Goal: Information Seeking & Learning: Learn about a topic

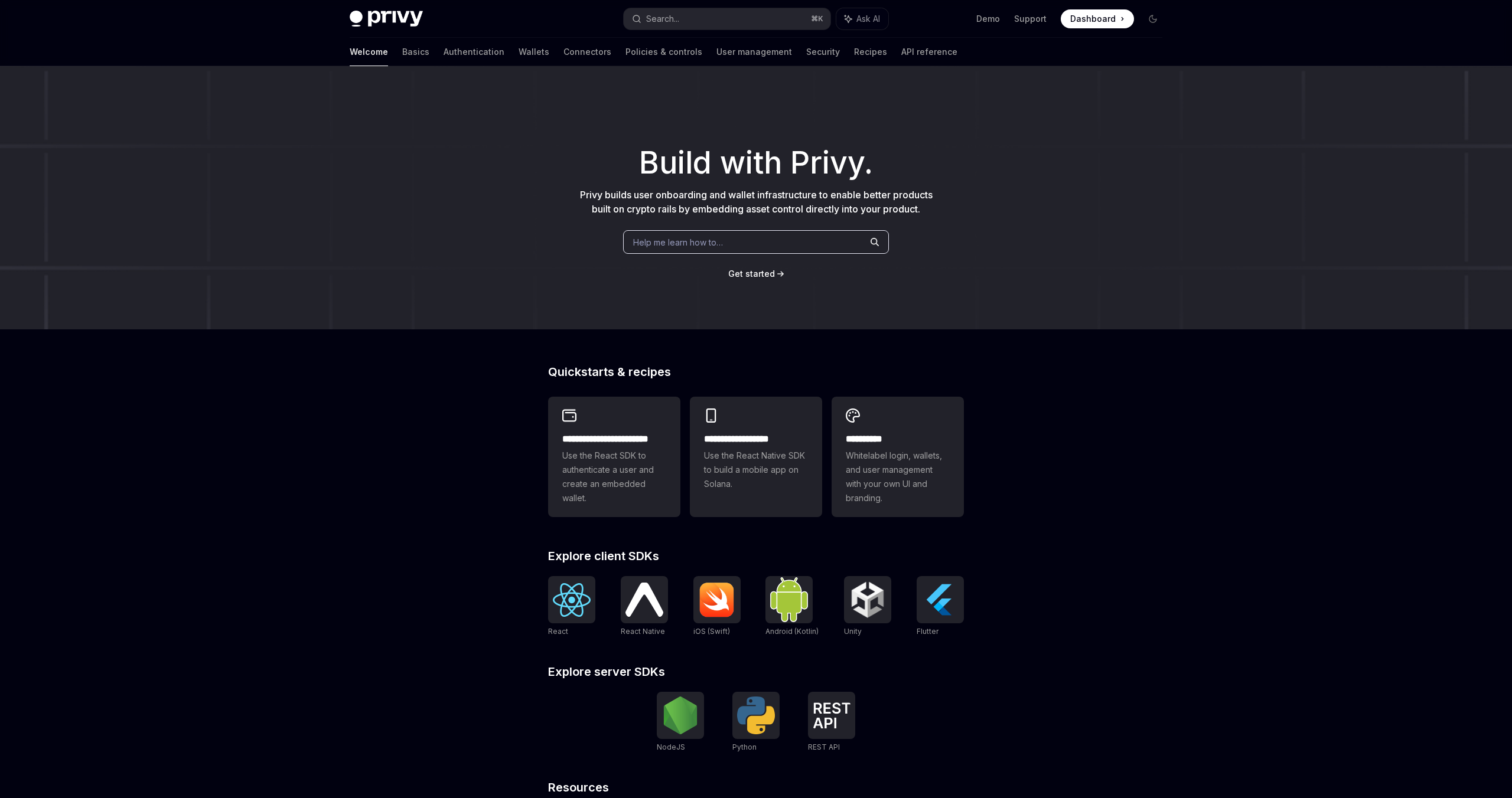
click at [404, 13] on img at bounding box center [386, 19] width 73 height 17
click at [357, 22] on img at bounding box center [386, 19] width 73 height 17
click at [402, 50] on link "Basics" at bounding box center [416, 52] width 27 height 29
type textarea "*"
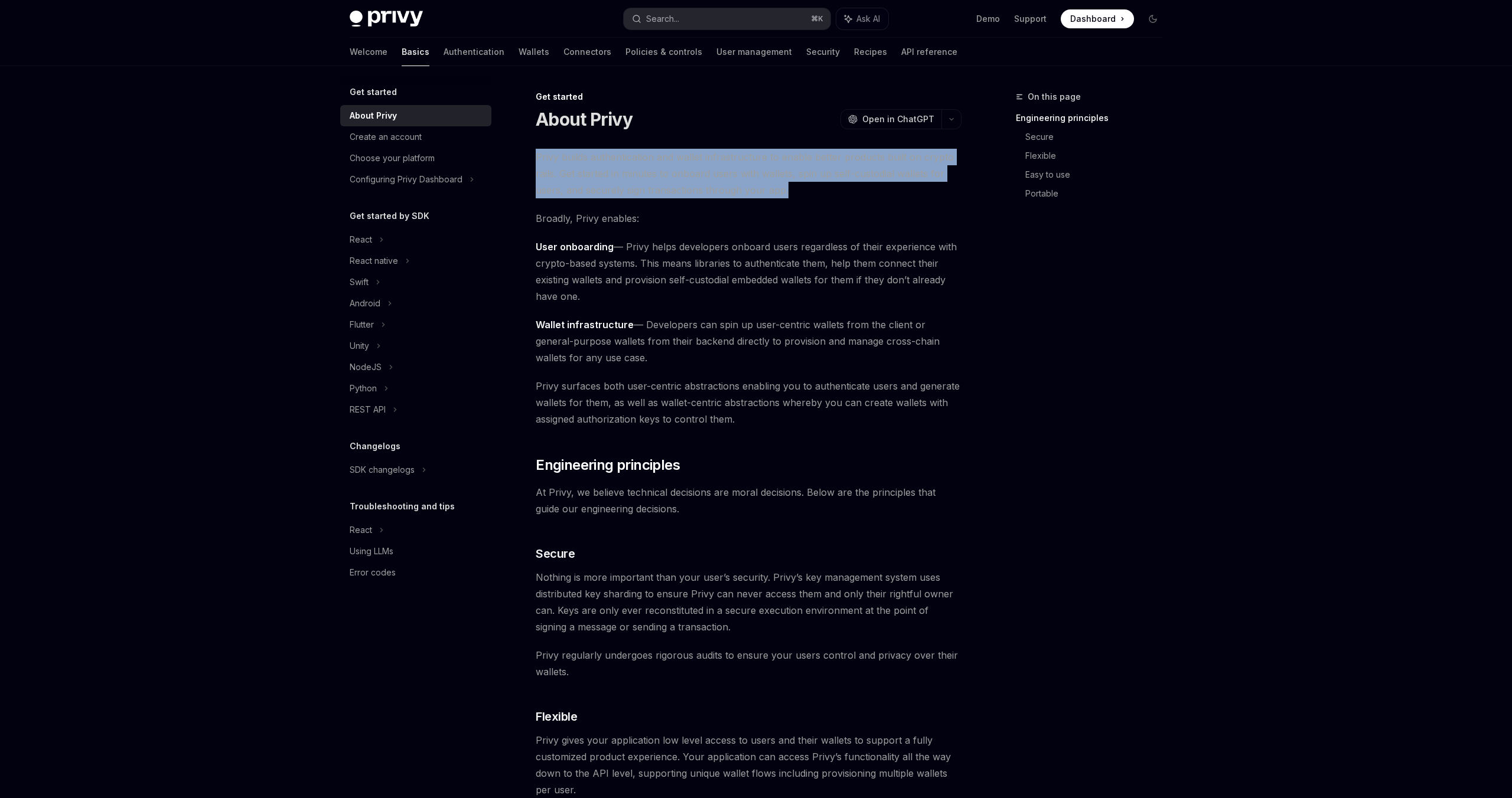
drag, startPoint x: 539, startPoint y: 161, endPoint x: 809, endPoint y: 198, distance: 272.5
click at [809, 198] on span "Privy builds authentication and wallet infrastructure to enable better products…" at bounding box center [748, 173] width 426 height 50
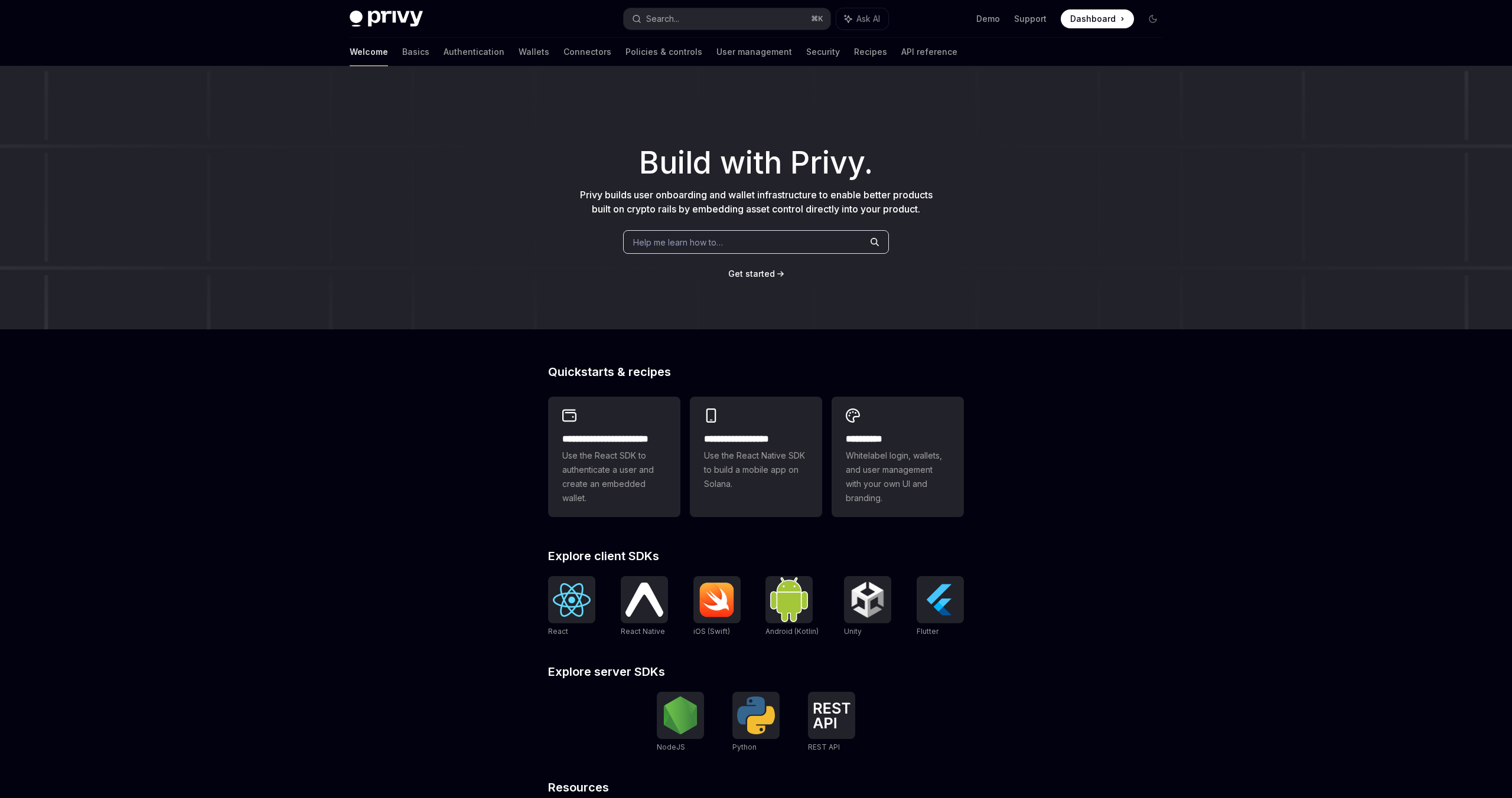
click at [740, 242] on div "Help me learn how to…" at bounding box center [756, 242] width 266 height 24
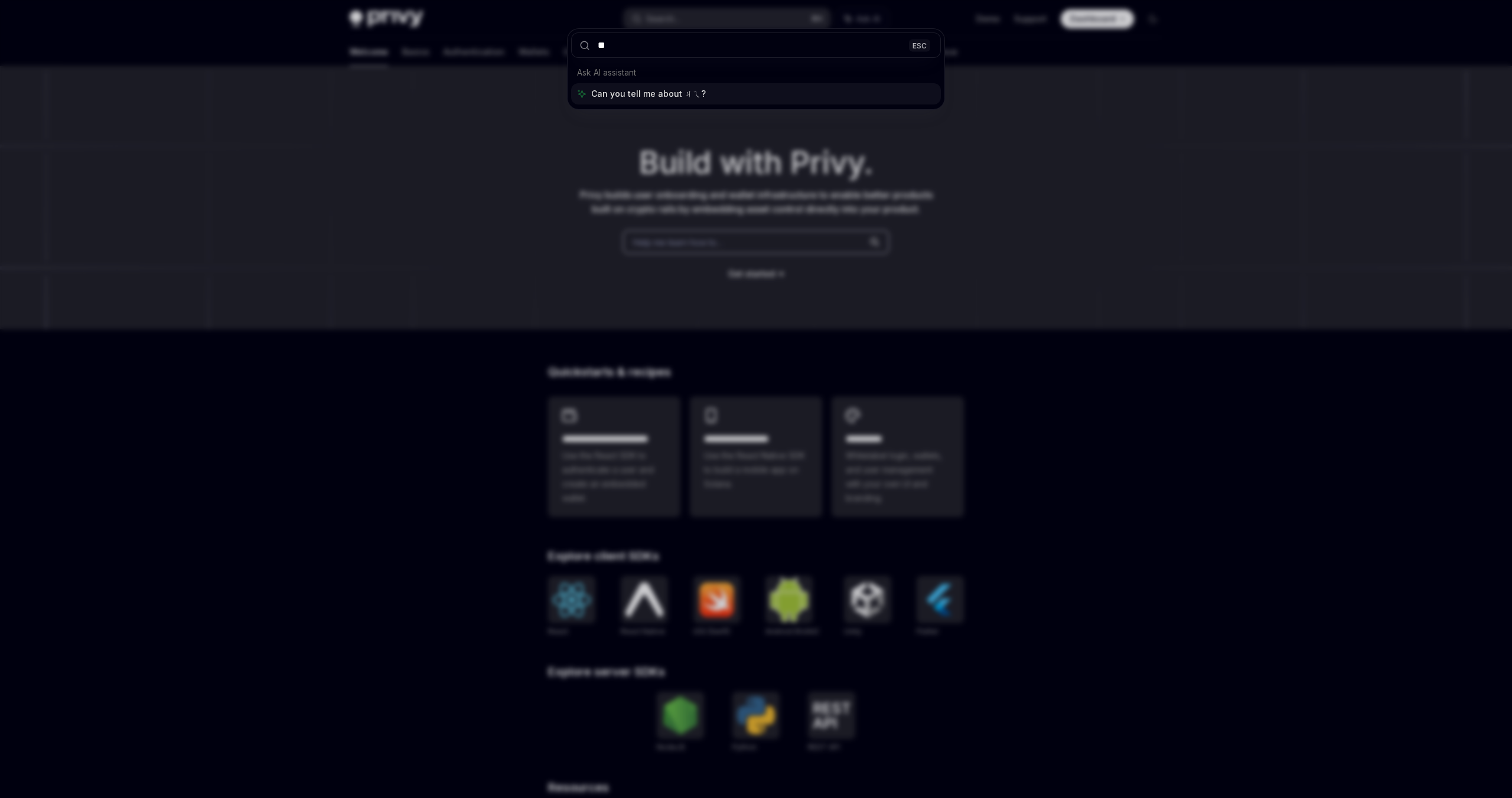
type input "*"
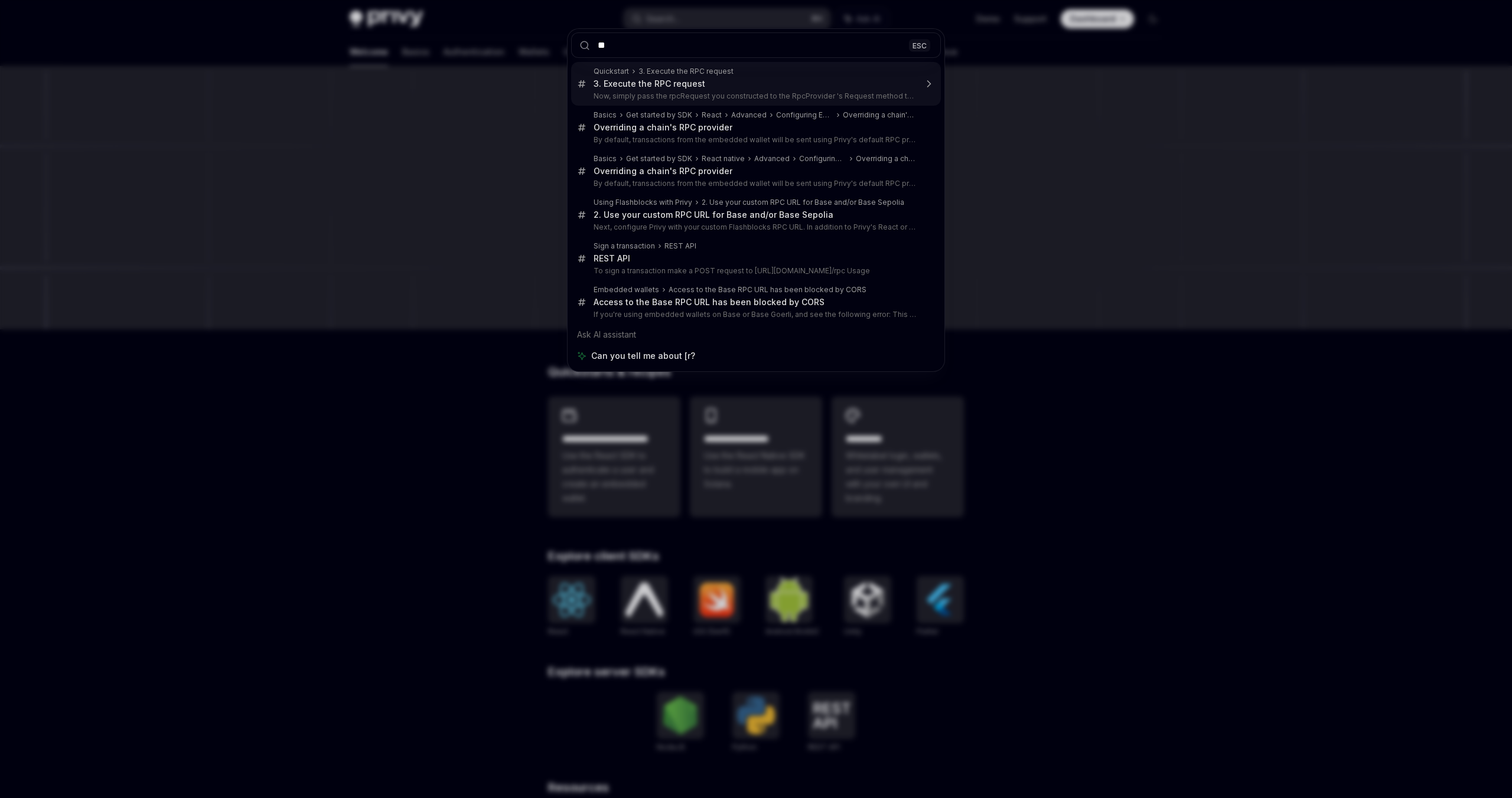
type input "*"
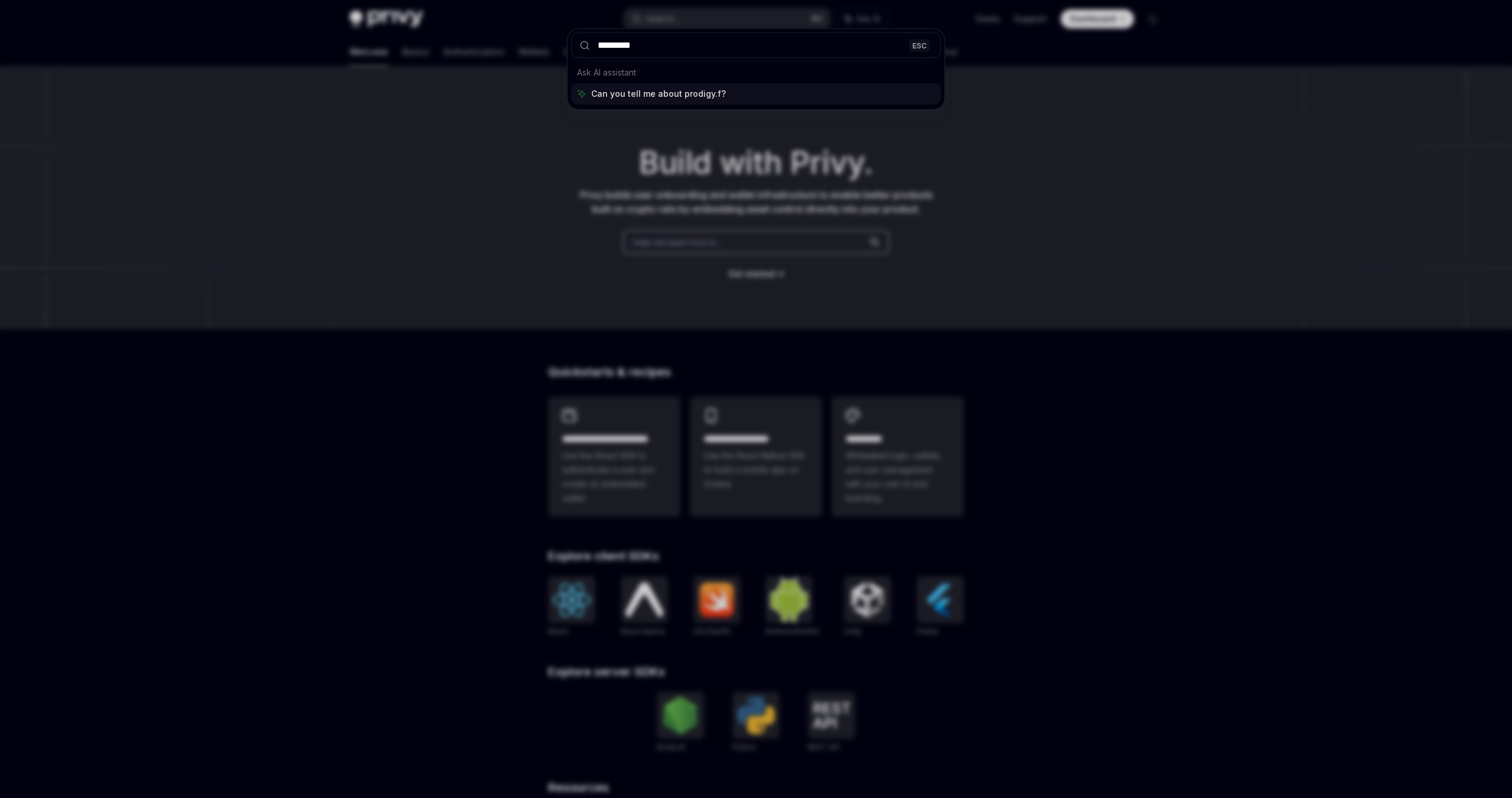
type input "**********"
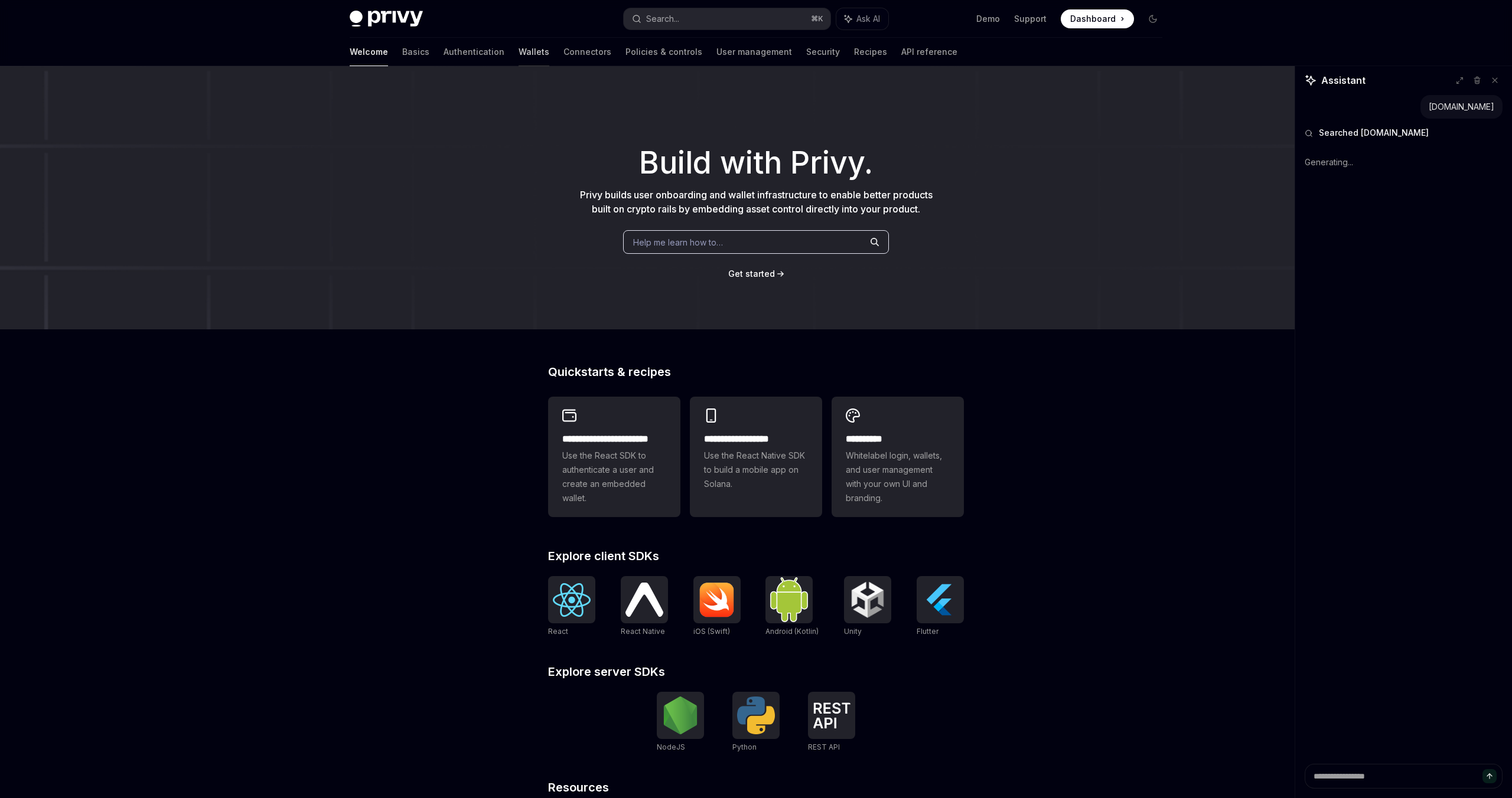
click at [519, 55] on link "Wallets" at bounding box center [534, 52] width 31 height 29
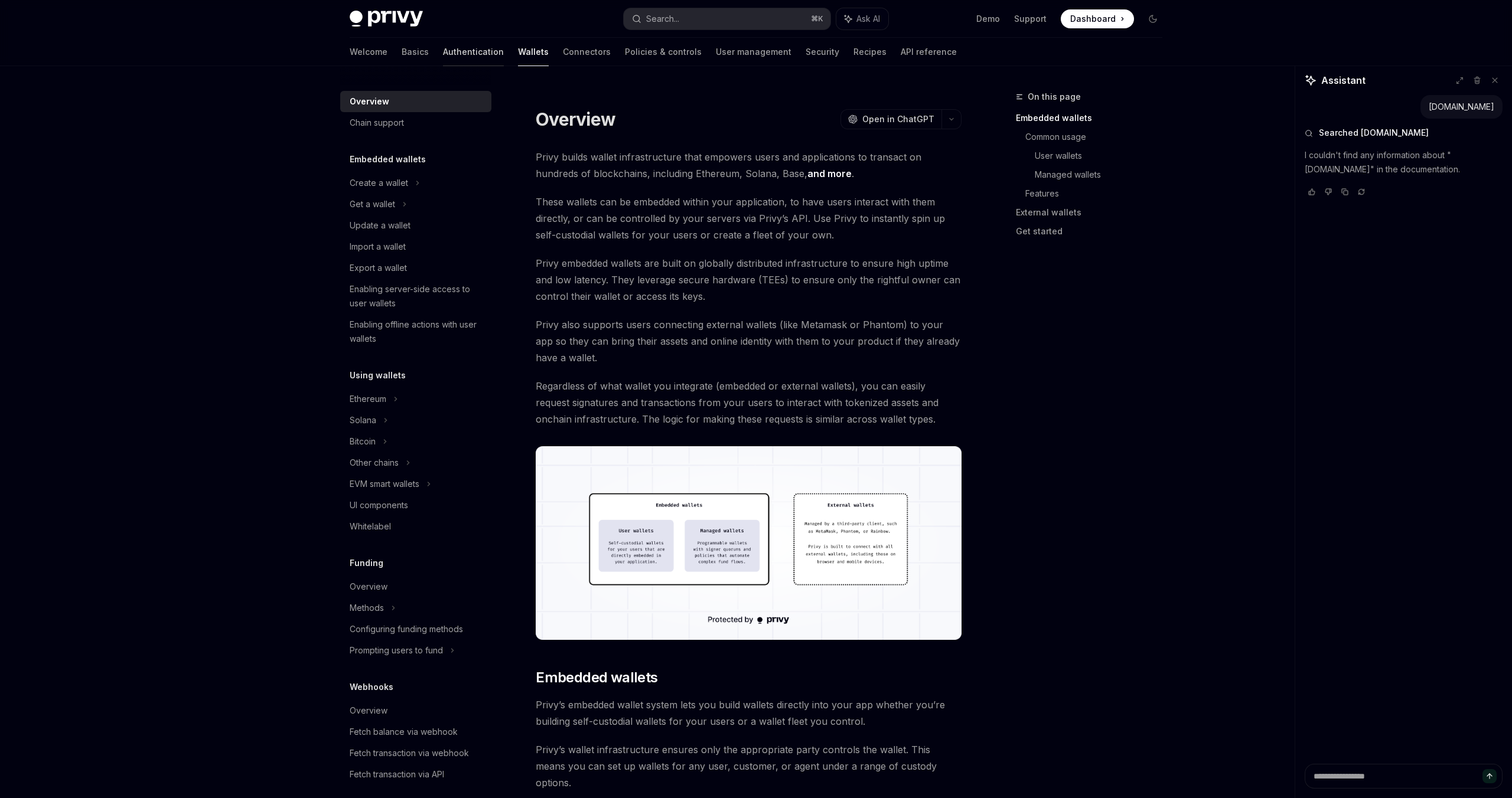
click at [443, 56] on link "Authentication" at bounding box center [473, 52] width 61 height 29
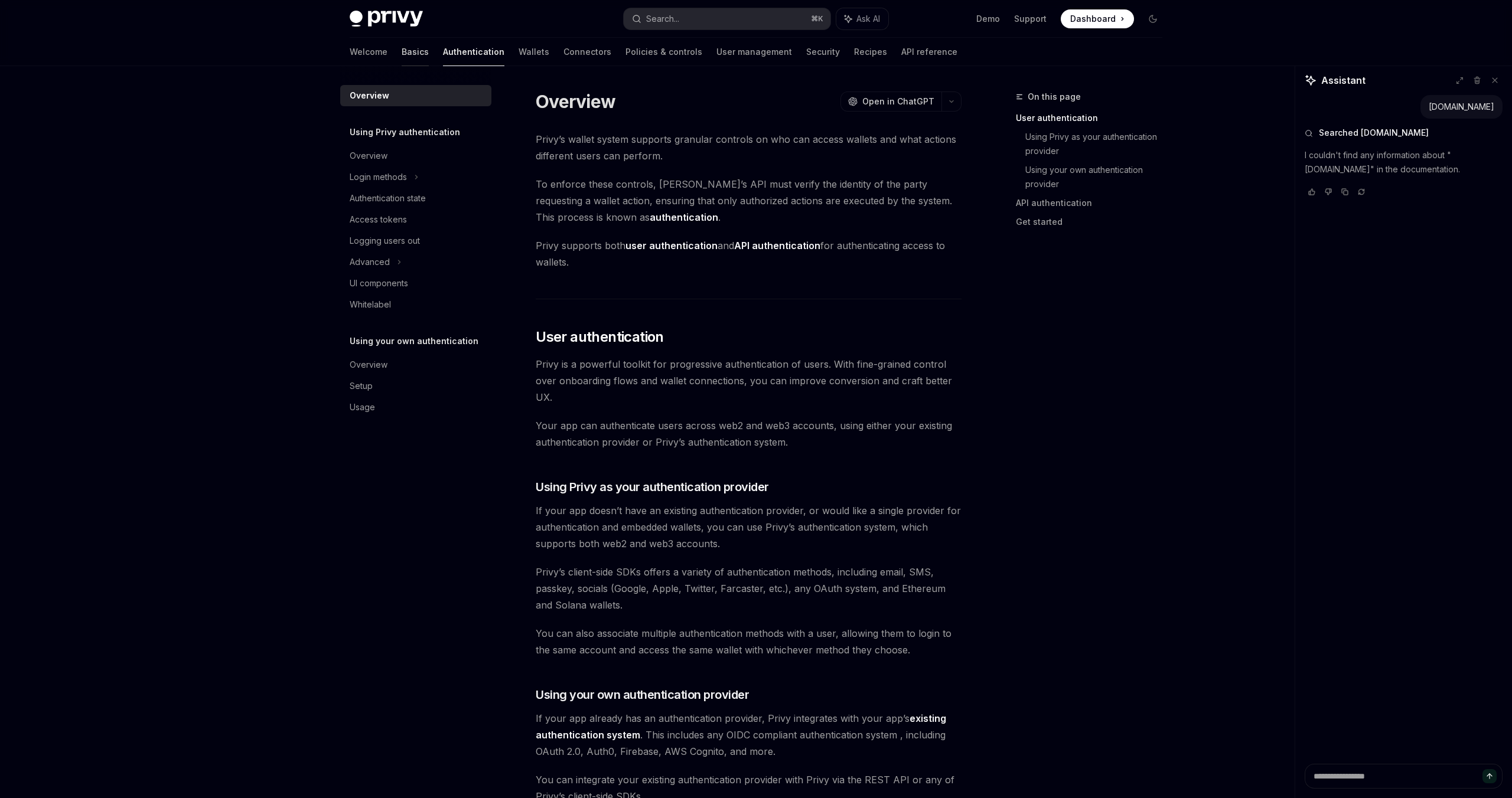
click at [402, 54] on link "Basics" at bounding box center [415, 52] width 27 height 29
type textarea "*"
